Goal: Check status: Check status

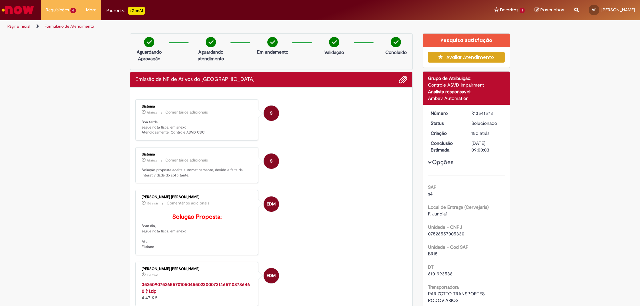
click at [16, 27] on link "Página inicial" at bounding box center [18, 26] width 23 height 5
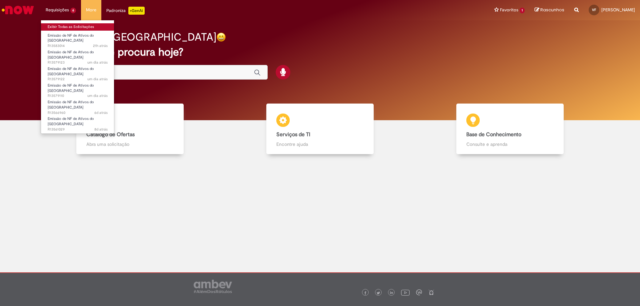
click at [69, 26] on link "Exibir Todas as Solicitações" at bounding box center [77, 26] width 73 height 7
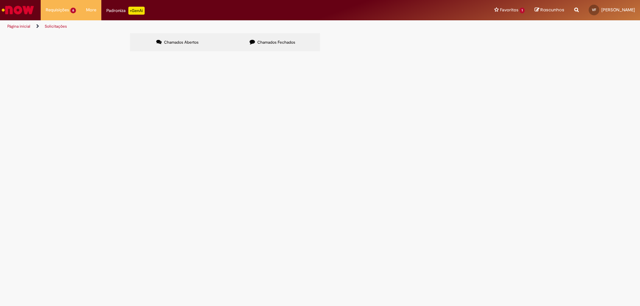
click at [270, 42] on span "Chamados Fechados" at bounding box center [276, 42] width 38 height 5
click at [0, 0] on link at bounding box center [0, 0] width 0 height 0
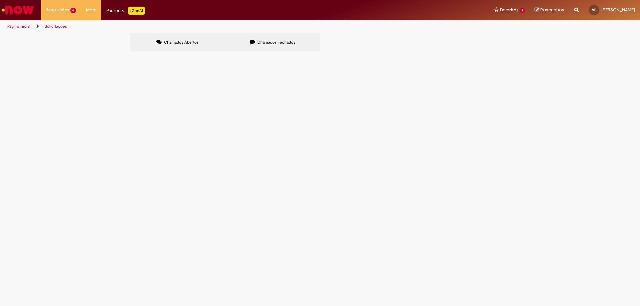
scroll to position [42, 0]
click at [0, 0] on icon at bounding box center [0, 0] width 0 height 0
click at [0, 0] on span "R13483040" at bounding box center [0, 0] width 0 height 0
click at [0, 0] on td "R13537539" at bounding box center [0, 0] width 0 height 0
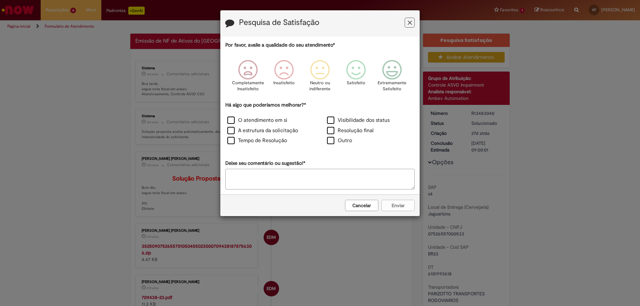
click at [420, 19] on div "Pesquisa de Satisfação Por favor, avalie a qualidade do seu atendimento* Comple…" at bounding box center [320, 153] width 640 height 306
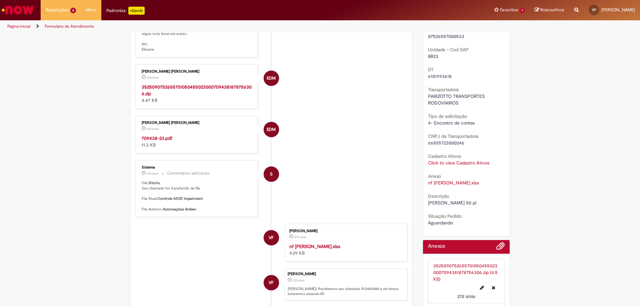
scroll to position [200, 0]
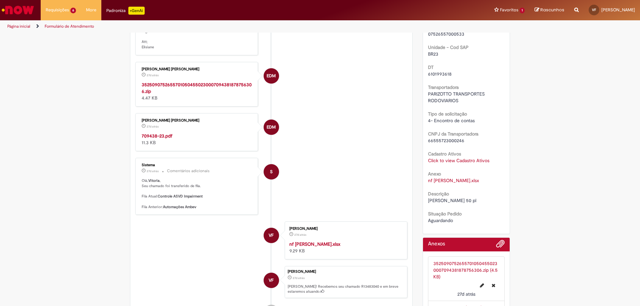
click at [457, 268] on link "35250907526557010504550230007094381878756306.zip (4.5 KB)" at bounding box center [465, 270] width 64 height 19
click at [445, 182] on link "nf [PERSON_NAME].xlsx" at bounding box center [453, 181] width 51 height 6
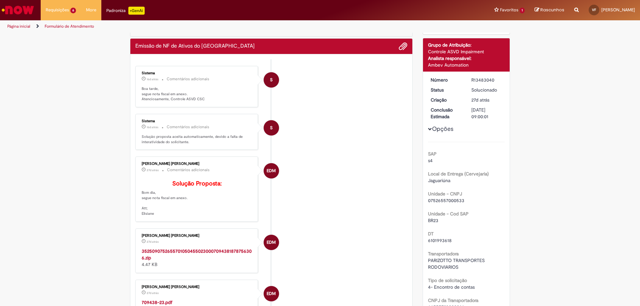
scroll to position [0, 0]
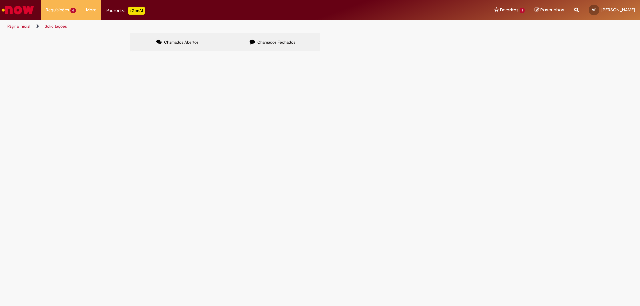
click at [273, 37] on label "Chamados Fechados" at bounding box center [272, 42] width 95 height 18
click at [0, 0] on icon at bounding box center [0, 0] width 0 height 0
click at [0, 0] on link at bounding box center [0, 0] width 0 height 0
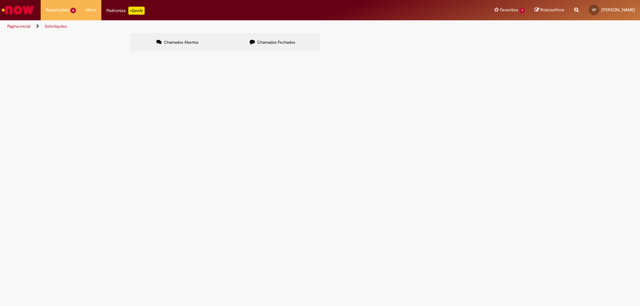
scroll to position [33, 0]
drag, startPoint x: 297, startPoint y: 256, endPoint x: 138, endPoint y: 260, distance: 159.1
click at [0, 0] on tr "R13537874 Emissão de NF de Ativos do ASVD dt 6102051527 [PERSON_NAME] [DATE] 08…" at bounding box center [0, 0] width 0 height 0
click at [0, 0] on td "dt 6102051527 [PERSON_NAME]" at bounding box center [0, 0] width 0 height 0
click at [0, 0] on span "R13537874" at bounding box center [0, 0] width 0 height 0
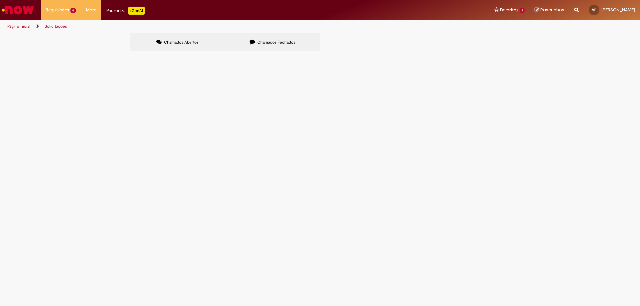
click at [0, 0] on span "R13537874" at bounding box center [0, 0] width 0 height 0
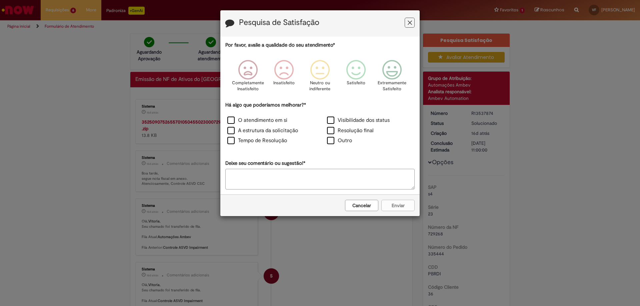
click at [411, 24] on icon "Feedback" at bounding box center [410, 22] width 4 height 7
